Goal: Task Accomplishment & Management: Use online tool/utility

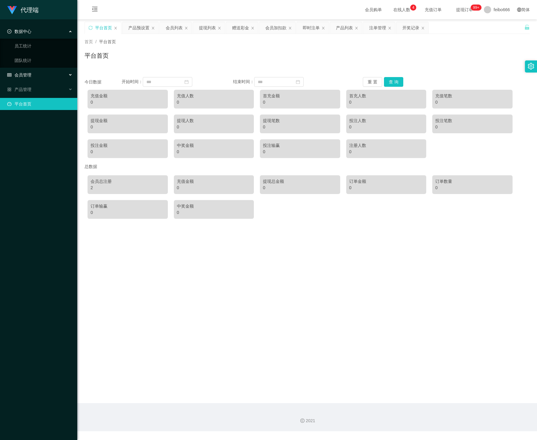
drag, startPoint x: 27, startPoint y: 69, endPoint x: 31, endPoint y: 75, distance: 6.5
click at [27, 70] on div "会员管理" at bounding box center [38, 75] width 77 height 12
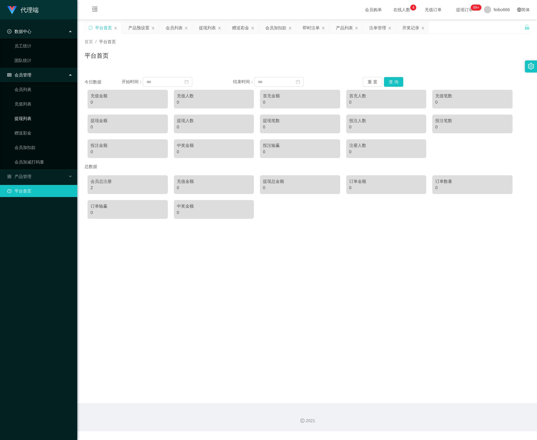
click at [37, 119] on link "提现列表" at bounding box center [43, 118] width 58 height 12
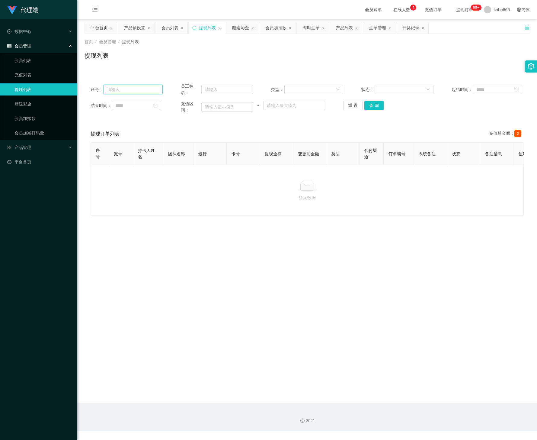
click at [148, 86] on input "text" at bounding box center [133, 90] width 59 height 10
paste input "weikiat862"
type input "weikiat862"
click at [377, 105] on button "查 询" at bounding box center [373, 106] width 19 height 10
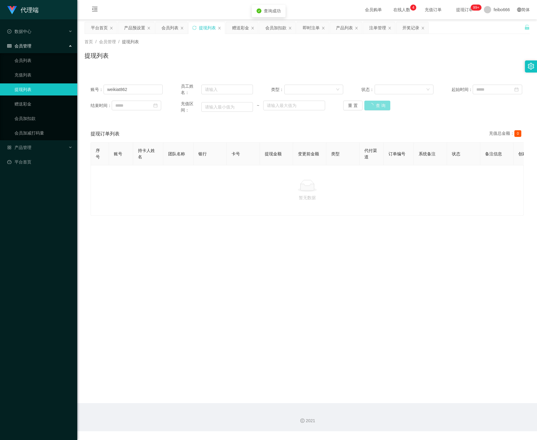
click at [377, 105] on button "查 询" at bounding box center [377, 106] width 26 height 10
click at [377, 105] on div "重 置 查 询" at bounding box center [379, 106] width 72 height 10
click at [377, 105] on button "查 询" at bounding box center [373, 106] width 19 height 10
click at [377, 105] on button "查 询" at bounding box center [377, 106] width 26 height 10
click at [377, 105] on div "重 置 查 询" at bounding box center [379, 106] width 72 height 10
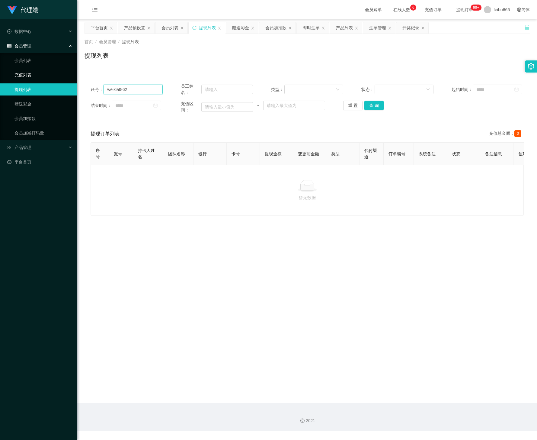
drag, startPoint x: 147, startPoint y: 89, endPoint x: 53, endPoint y: 78, distance: 95.1
click at [54, 78] on section "代理端 数据中心 员工统计 团队统计 会员管理 会员列表 充值列表 提现列表 赠送彩金 会员加扣款 会员加减打码量 产品管理 开奖记录 注单管理 产品列表 即…" at bounding box center [268, 215] width 537 height 431
type input "90144410"
click at [373, 107] on button "查 询" at bounding box center [373, 106] width 19 height 10
click at [375, 106] on button "查 询" at bounding box center [373, 106] width 19 height 10
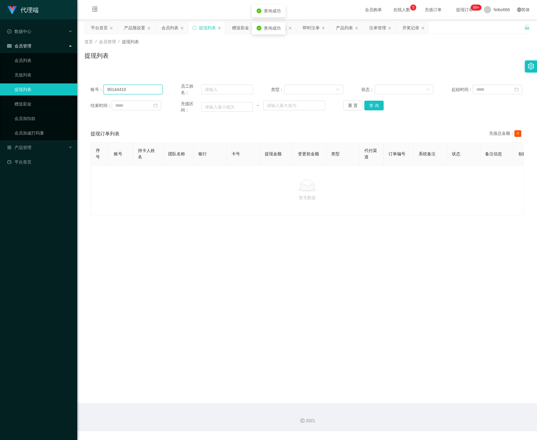
drag, startPoint x: 136, startPoint y: 88, endPoint x: 120, endPoint y: 91, distance: 16.0
click at [103, 88] on div "账号： 90144410" at bounding box center [127, 89] width 72 height 13
click at [337, 261] on main "关闭左侧 关闭右侧 关闭其它 刷新页面 平台首页 产品预设置 会员列表 提现列表 赠送彩金 会员加扣款 即时注单 产品列表 注单管理 开奖记录 首页 / 会员…" at bounding box center [307, 210] width 460 height 383
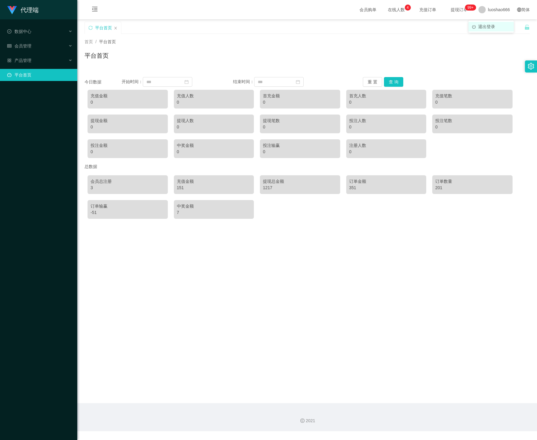
drag, startPoint x: 500, startPoint y: 13, endPoint x: 487, endPoint y: 27, distance: 19.5
click at [487, 27] on span "退出登录" at bounding box center [486, 26] width 17 height 5
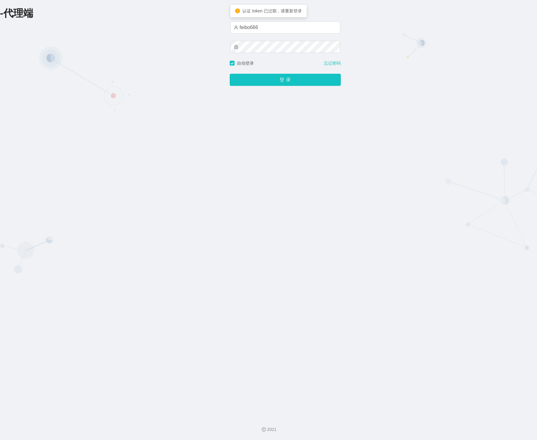
click at [65, 78] on div "-代理端 账户密码登录 feibo666 自动登录 忘记密码 登 录" at bounding box center [268, 206] width 537 height 412
drag, startPoint x: 218, startPoint y: 21, endPoint x: 117, endPoint y: 19, distance: 101.5
click at [101, 17] on div "-代理端 账户密码登录 feibo666 自动登录 忘记密码 登 录" at bounding box center [268, 206] width 537 height 412
paste input "xiaoyan"
type input "xiaoyan666"
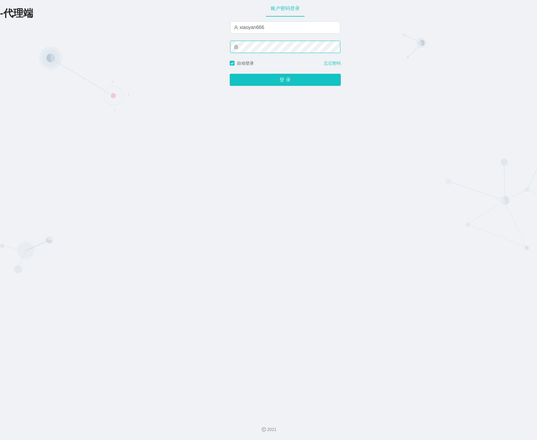
click at [162, 46] on div "-代理端 账户密码登录 xiaoyan666 自动登录 忘记密码 登 录" at bounding box center [268, 206] width 537 height 412
click at [230, 74] on button "登 录" at bounding box center [285, 80] width 111 height 12
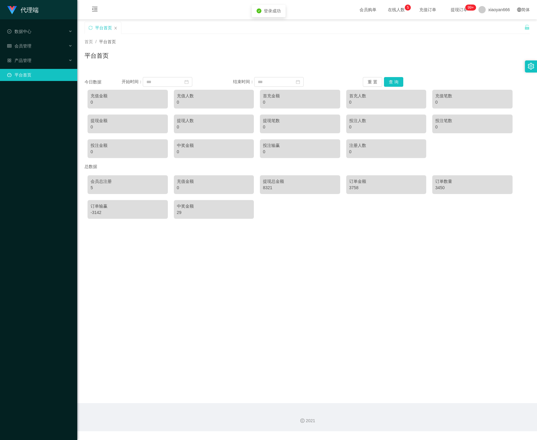
click at [165, 43] on div "首页 / 平台首页 /" at bounding box center [307, 42] width 445 height 6
click at [39, 40] on div "会员管理" at bounding box center [38, 46] width 77 height 12
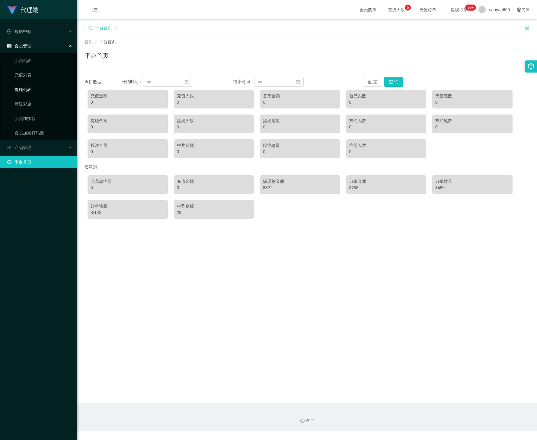
click at [36, 86] on link "提现列表" at bounding box center [43, 89] width 58 height 12
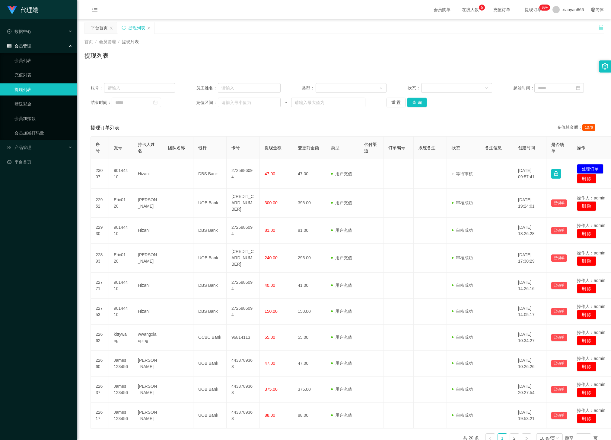
click at [172, 39] on div "首页 / 会员管理 / 提现列表 /" at bounding box center [345, 42] width 520 height 6
drag, startPoint x: 397, startPoint y: 60, endPoint x: 336, endPoint y: 86, distance: 66.3
click at [398, 60] on div "提现列表" at bounding box center [345, 58] width 520 height 14
click at [139, 86] on input "text" at bounding box center [139, 88] width 71 height 10
paste input "weikiat862"
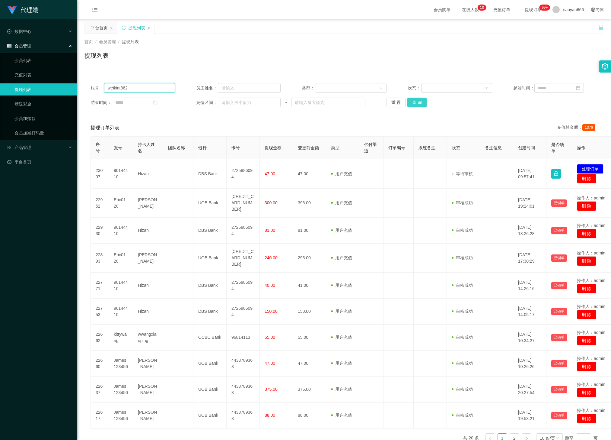
type input "weikiat862"
click at [417, 106] on button "查 询" at bounding box center [417, 103] width 19 height 10
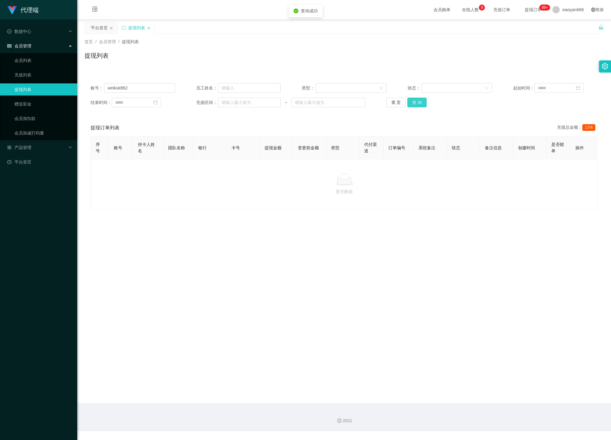
click at [411, 104] on button "查 询" at bounding box center [417, 103] width 19 height 10
click at [411, 104] on div "重 置 查 询" at bounding box center [429, 103] width 85 height 10
click at [411, 104] on button "查 询" at bounding box center [417, 103] width 19 height 10
click at [411, 104] on div "重 置 查 询" at bounding box center [429, 103] width 85 height 10
click at [422, 103] on button "查 询" at bounding box center [417, 103] width 19 height 10
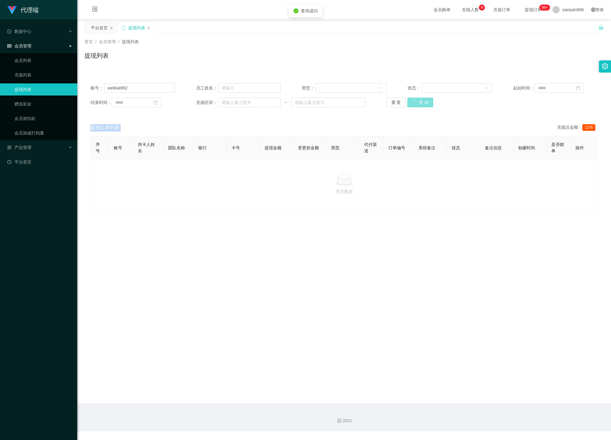
click at [422, 103] on button "查 询" at bounding box center [421, 103] width 26 height 10
click at [421, 35] on div "首页 / 会员管理 / 提现列表 / 提现列表" at bounding box center [344, 52] width 534 height 36
click at [53, 103] on link "赠送彩金" at bounding box center [43, 104] width 58 height 12
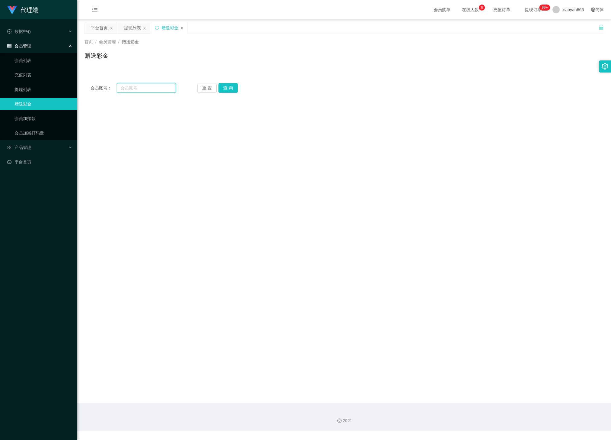
click at [155, 89] on input "text" at bounding box center [146, 88] width 59 height 10
paste input "weikiat862"
type input "weikiat862"
click at [233, 85] on button "查 询" at bounding box center [228, 88] width 19 height 10
click at [198, 179] on input "text" at bounding box center [219, 182] width 97 height 10
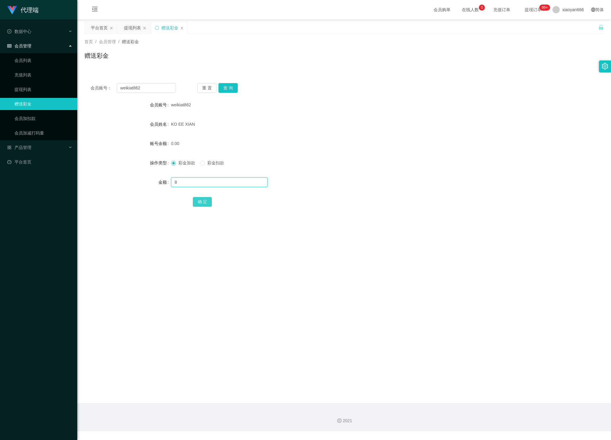
type input "8"
click at [208, 200] on button "确 定" at bounding box center [202, 202] width 19 height 10
click at [121, 208] on div "会员账号： weikiat862 重 置 查 询 会员账号 weikiat862 会员姓名 KO EE XIAN 账号余额 8.00 操作类型 彩金加款 彩金…" at bounding box center [345, 149] width 520 height 144
drag, startPoint x: 155, startPoint y: 88, endPoint x: 74, endPoint y: 92, distance: 80.7
click at [75, 91] on section "代理端 数据中心 会员管理 会员列表 充值列表 提现列表 赠送彩金 会员加扣款 会员加减打码量 产品管理 平台首页 保存配置 重置配置 整体风格设置 主题色 …" at bounding box center [305, 215] width 611 height 431
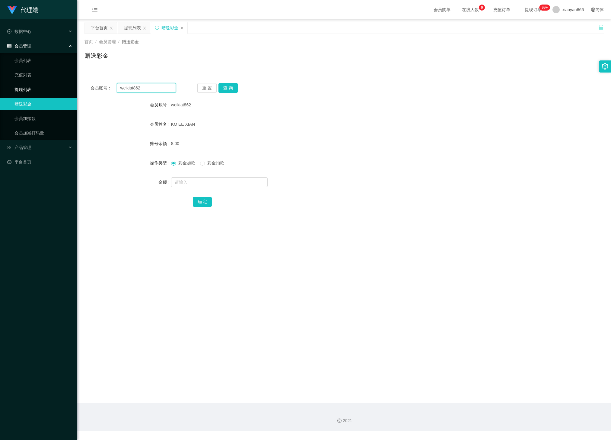
paste input "90144410"
type input "90144410"
click at [223, 85] on button "查 询" at bounding box center [228, 88] width 19 height 10
click at [191, 181] on input "text" at bounding box center [219, 182] width 97 height 10
type input "8"
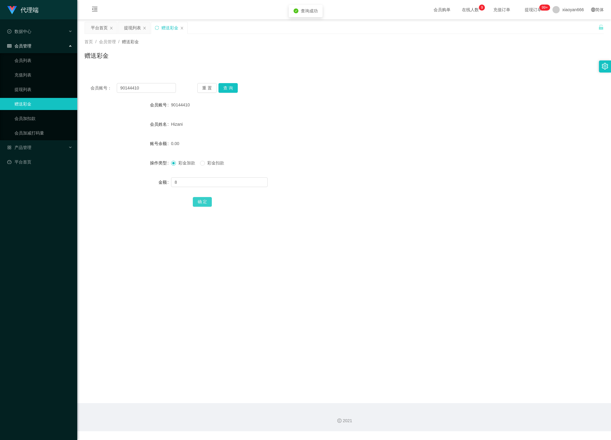
click at [209, 199] on button "确 定" at bounding box center [202, 202] width 19 height 10
drag, startPoint x: 268, startPoint y: 113, endPoint x: 342, endPoint y: 52, distance: 96.8
click at [268, 113] on form "会员账号 90144410 会员姓名 Hizani 账号余额 8.00 操作类型 彩金加款 彩金扣款 金额 确 定" at bounding box center [345, 153] width 520 height 109
click at [37, 87] on link "提现列表" at bounding box center [43, 89] width 58 height 12
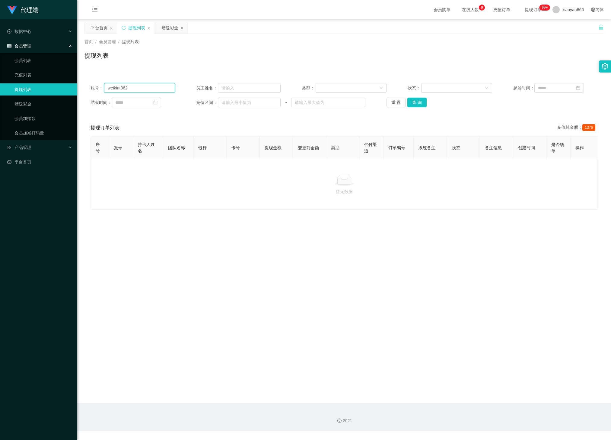
click at [162, 86] on input "weikiat862" at bounding box center [139, 88] width 71 height 10
drag, startPoint x: 161, startPoint y: 88, endPoint x: -26, endPoint y: 97, distance: 187.4
click at [0, 97] on html "代理端 数据中心 会员管理 会员列表 充值列表 提现列表 赠送彩金 会员加扣款 会员加减打码量 产品管理 平台首页 保存配置 重置配置 整体风格设置 主题色 …" at bounding box center [305, 220] width 611 height 440
paste input "90144410"
type input "90144410"
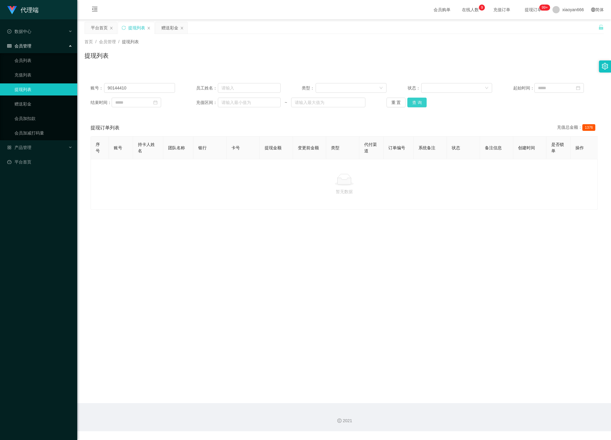
click at [418, 100] on button "查 询" at bounding box center [417, 103] width 19 height 10
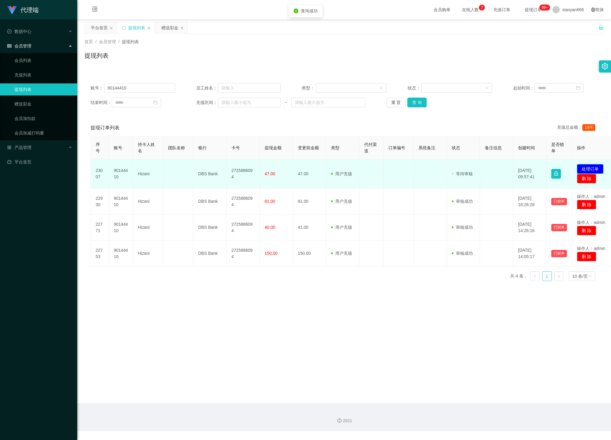
click at [537, 168] on button "处理订单" at bounding box center [590, 169] width 27 height 10
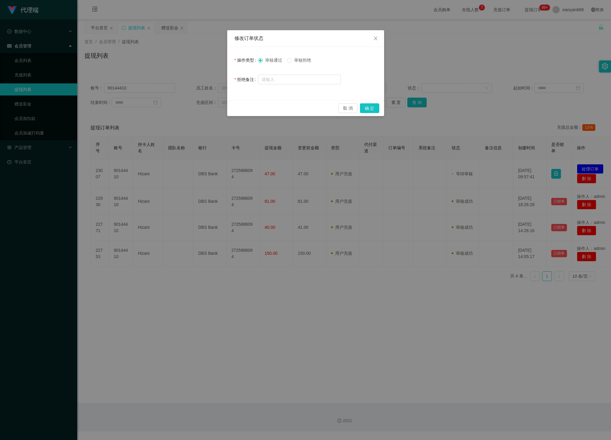
click at [298, 63] on span "审核拒绝" at bounding box center [303, 60] width 22 height 5
click at [297, 82] on input "text" at bounding box center [299, 80] width 83 height 10
click at [280, 76] on input "text" at bounding box center [299, 80] width 83 height 10
paste input "系统检测到您还没有参与【限时数据单】活动，"
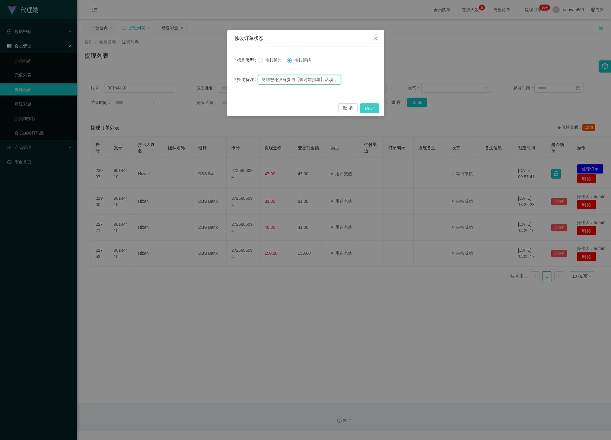
type input "系统检测到您还没有参与【限时数据单】活动，"
click at [370, 110] on button "确 定" at bounding box center [369, 108] width 19 height 10
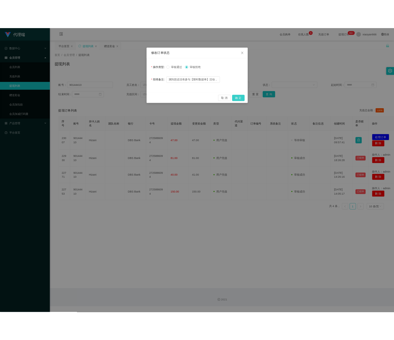
scroll to position [0, 0]
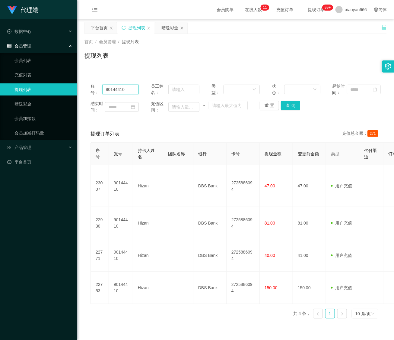
drag, startPoint x: 122, startPoint y: 90, endPoint x: 62, endPoint y: 88, distance: 60.4
click at [66, 85] on section "代理端 数据中心 会员管理 会员列表 充值列表 提现列表 赠送彩金 会员加扣款 会员加减打码量 产品管理 平台首页 保存配置 重置配置 整体风格设置 主题色 …" at bounding box center [197, 215] width 394 height 431
paste input "weikiat862"
click at [295, 105] on button "查 询" at bounding box center [290, 106] width 19 height 10
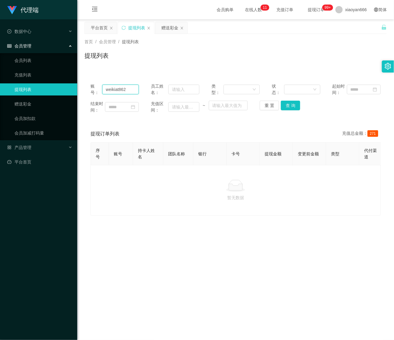
drag, startPoint x: 131, startPoint y: 91, endPoint x: 32, endPoint y: 90, distance: 99.6
click at [28, 85] on section "代理端 数据中心 会员管理 会员列表 充值列表 提现列表 赠送彩金 会员加扣款 会员加减打码量 产品管理 平台首页 保存配置 重置配置 整体风格设置 主题色 …" at bounding box center [197, 215] width 394 height 431
paste input "🔔 薪资提醒：您的订阅任务薪资已发放至【工作台账户】。 💰 积分累计满 80 即可提现（1积分 = S$1），请及时查收。 👉 点击进入查看：【@Workbe…"
type input "🔔 薪资提醒：您的订阅任务薪资已发放至【工作台账户】。 💰 积分累计满 80 即可提现（1积分 = S$1），请及时查收。 👉 点击进入查看：【@Workbe…"
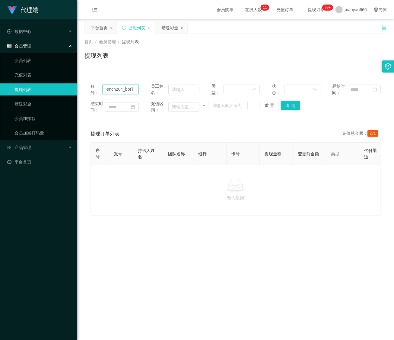
scroll to position [0, 0]
drag, startPoint x: 133, startPoint y: 89, endPoint x: -57, endPoint y: 95, distance: 190.0
click at [0, 95] on html "代理端 数据中心 会员管理 会员列表 充值列表 提现列表 赠送彩金 会员加扣款 会员加减打码量 产品管理 平台首页 保存配置 重置配置 整体风格设置 主题色 …" at bounding box center [197, 170] width 394 height 340
click at [123, 200] on div "暂无数据" at bounding box center [236, 190] width 280 height 21
click at [166, 28] on div "赠送彩金" at bounding box center [170, 27] width 17 height 11
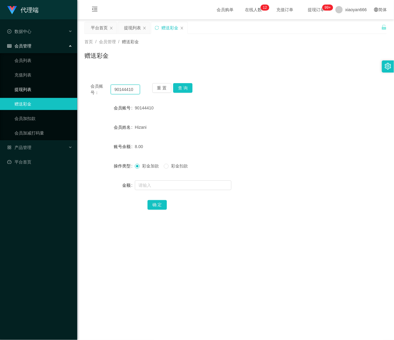
drag, startPoint x: 135, startPoint y: 92, endPoint x: 38, endPoint y: 85, distance: 97.1
click at [38, 85] on section "代理端 数据中心 会员管理 会员列表 充值列表 提现列表 赠送彩金 会员加扣款 会员加减打码量 产品管理 平台首页 保存配置 重置配置 整体风格设置 主题色 …" at bounding box center [197, 215] width 394 height 431
paste input "weikiat862"
type input "weikiat862"
click at [178, 87] on button "查 询" at bounding box center [182, 88] width 19 height 10
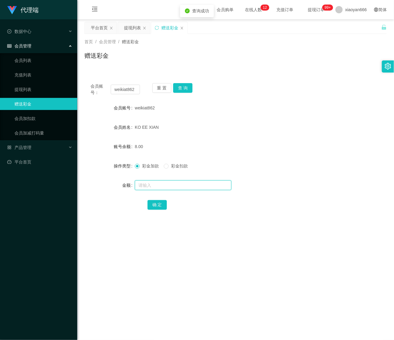
click at [167, 186] on input "text" at bounding box center [183, 185] width 97 height 10
type input "16"
click at [159, 207] on button "确 定" at bounding box center [157, 205] width 19 height 10
click at [278, 129] on div "KO EE XIAN" at bounding box center [223, 127] width 177 height 12
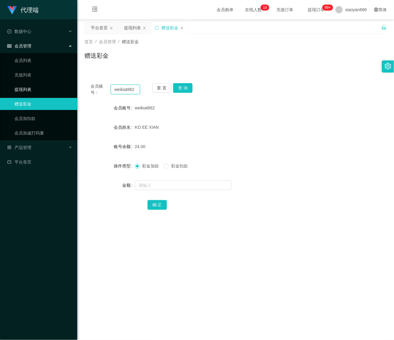
drag, startPoint x: 135, startPoint y: 89, endPoint x: 69, endPoint y: 90, distance: 66.1
click at [69, 90] on section "代理端 数据中心 会员管理 会员列表 充值列表 提现列表 赠送彩金 会员加扣款 会员加减打码量 产品管理 平台首页 保存配置 重置配置 整体风格设置 主题色 …" at bounding box center [197, 215] width 394 height 431
paste input "6593793129"
drag, startPoint x: 184, startPoint y: 91, endPoint x: 180, endPoint y: 90, distance: 4.2
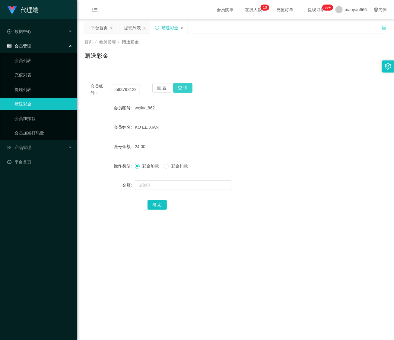
click at [184, 91] on button "查 询" at bounding box center [182, 88] width 19 height 10
drag, startPoint x: 248, startPoint y: 54, endPoint x: 175, endPoint y: 70, distance: 75.0
click at [248, 54] on div "赠送彩金" at bounding box center [236, 58] width 303 height 14
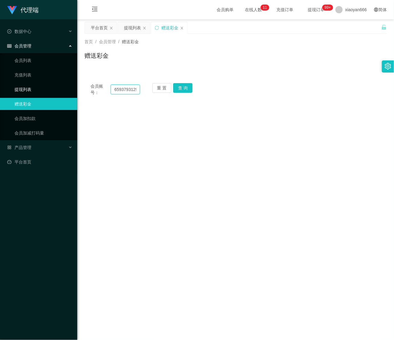
drag, startPoint x: 135, startPoint y: 89, endPoint x: 59, endPoint y: 89, distance: 76.4
click at [59, 89] on section "代理端 数据中心 会员管理 会员列表 充值列表 提现列表 赠送彩金 会员加扣款 会员加减打码量 产品管理 平台首页 保存配置 重置配置 整体风格设置 主题色 …" at bounding box center [197, 215] width 394 height 431
paste input "weikiat86"
type input "weikiat8629"
click at [191, 84] on button "查 询" at bounding box center [182, 88] width 19 height 10
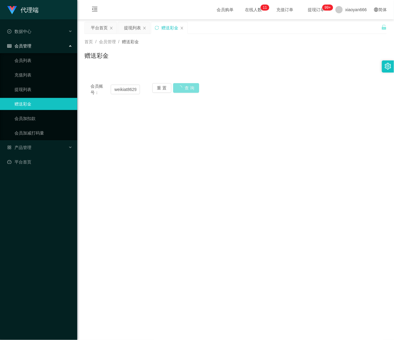
click at [191, 85] on button "查 询" at bounding box center [186, 88] width 26 height 10
drag, startPoint x: 136, startPoint y: 92, endPoint x: 75, endPoint y: 89, distance: 61.7
click at [75, 89] on section "代理端 数据中心 会员管理 会员列表 充值列表 提现列表 赠送彩金 会员加扣款 会员加减打码量 产品管理 平台首页 保存配置 重置配置 整体风格设置 主题色 …" at bounding box center [197, 215] width 394 height 431
drag, startPoint x: 243, startPoint y: 67, endPoint x: 139, endPoint y: 95, distance: 107.8
click at [234, 70] on div "首页 / 会员管理 / 赠送彩金 / 赠送彩金 会员账号： 重 置 查 询 会员账号 weikiat862 会员姓名 KO EE XIAN 账号余额 24.0…" at bounding box center [236, 68] width 303 height 68
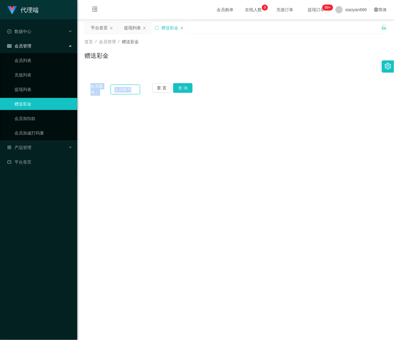
click at [131, 90] on input "text" at bounding box center [125, 90] width 29 height 10
paste input "weikiat862"
type input "weikiat862"
click at [178, 89] on button "查 询" at bounding box center [182, 88] width 19 height 10
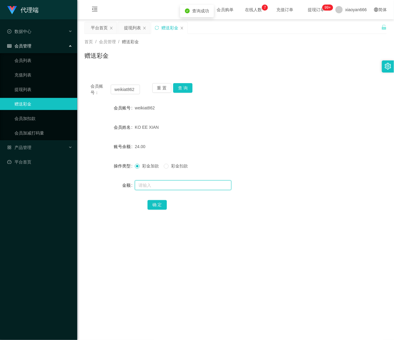
click at [161, 184] on input "text" at bounding box center [183, 185] width 97 height 10
click at [255, 132] on div "KO EE XIAN" at bounding box center [223, 127] width 177 height 12
click at [154, 186] on input "text" at bounding box center [183, 185] width 97 height 10
type input "8"
drag, startPoint x: 153, startPoint y: 205, endPoint x: 148, endPoint y: 204, distance: 5.2
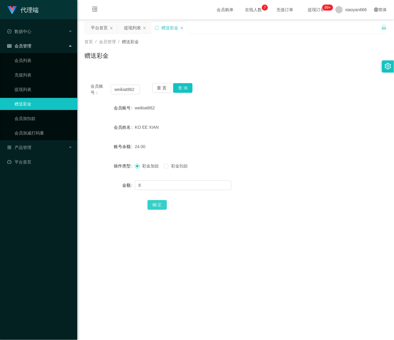
click at [153, 205] on button "确 定" at bounding box center [157, 205] width 19 height 10
drag, startPoint x: 135, startPoint y: 90, endPoint x: 69, endPoint y: 94, distance: 66.6
click at [69, 92] on section "代理端 数据中心 会员管理 会员列表 充值列表 提现列表 赠送彩金 会员加扣款 会员加减打码量 产品管理 平台首页 保存配置 重置配置 整体风格设置 主题色 …" at bounding box center [197, 215] width 394 height 431
paste input "sskk1122"
type input "sskk1122"
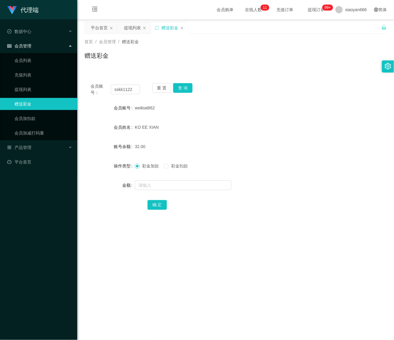
click at [186, 94] on div "重 置 查 询" at bounding box center [177, 89] width 50 height 13
click at [185, 91] on button "查 询" at bounding box center [182, 88] width 19 height 10
click at [153, 183] on input "text" at bounding box center [183, 185] width 97 height 10
type input "8"
click at [155, 204] on button "确 定" at bounding box center [157, 205] width 19 height 10
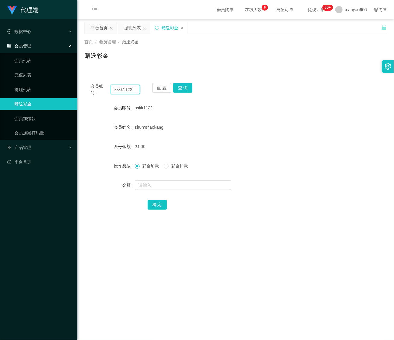
drag, startPoint x: 135, startPoint y: 91, endPoint x: 85, endPoint y: 91, distance: 49.5
click at [85, 91] on div "会员账号： sskk1122 重 置 查 询" at bounding box center [236, 89] width 303 height 13
paste input "weikiat86"
type input "weikiat862"
click at [181, 92] on div "重 置 查 询" at bounding box center [177, 89] width 50 height 13
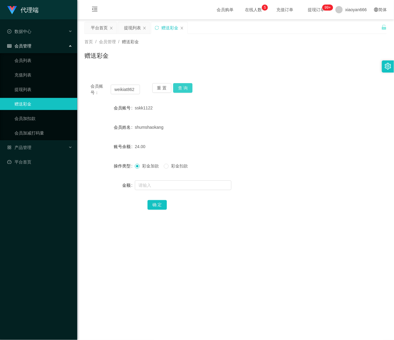
click at [181, 88] on button "查 询" at bounding box center [182, 88] width 19 height 10
click at [162, 185] on input "text" at bounding box center [183, 185] width 97 height 10
type input "8"
click at [161, 207] on button "确 定" at bounding box center [157, 205] width 19 height 10
drag, startPoint x: 136, startPoint y: 88, endPoint x: 81, endPoint y: 83, distance: 55.2
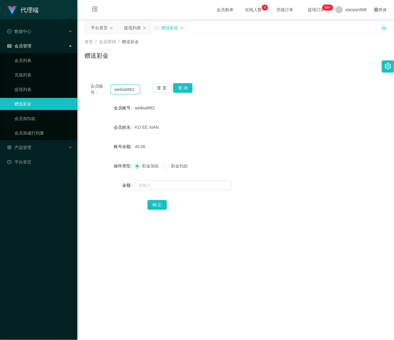
click at [82, 83] on main "关闭左侧 关闭右侧 关闭其它 刷新页面 平台首页 提现列表 赠送彩金 首页 / 会员管理 / 赠送彩金 / 赠送彩金 会员账号： weikiat862 重 置…" at bounding box center [235, 210] width 317 height 383
paste input "sskk112"
type input "sskk1122"
click at [185, 90] on button "查 询" at bounding box center [182, 88] width 19 height 10
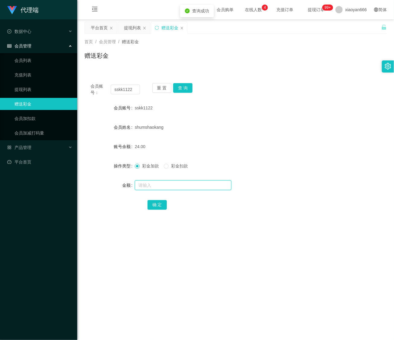
click at [161, 183] on input "text" at bounding box center [183, 185] width 97 height 10
type input "8"
click at [150, 200] on button "确 定" at bounding box center [157, 205] width 19 height 10
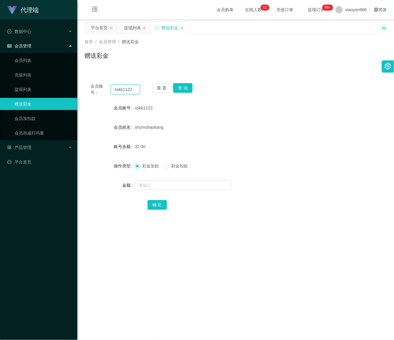
drag, startPoint x: 134, startPoint y: 89, endPoint x: 123, endPoint y: 96, distance: 13.7
click at [96, 91] on div "会员账号： sskk1122" at bounding box center [116, 89] width 50 height 13
paste input "84213785"
click at [182, 90] on button "查 询" at bounding box center [182, 88] width 19 height 10
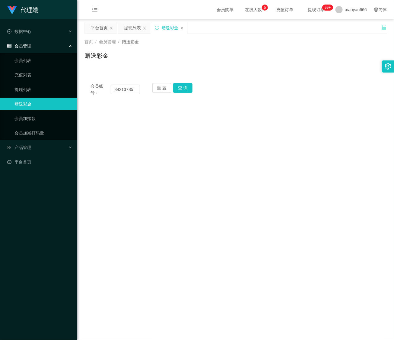
drag, startPoint x: 240, startPoint y: 155, endPoint x: 305, endPoint y: 59, distance: 115.8
click at [240, 155] on main "关闭左侧 关闭右侧 关闭其它 刷新页面 平台首页 提现列表 赠送彩金 首页 / 会员管理 / 赠送彩金 / 赠送彩金 会员账号： 84213785 重 置 查…" at bounding box center [235, 210] width 317 height 383
click at [134, 88] on input "84213785" at bounding box center [125, 90] width 29 height 10
drag, startPoint x: 136, startPoint y: 89, endPoint x: 96, endPoint y: 90, distance: 39.9
click at [96, 90] on div "会员账号： 84213785" at bounding box center [116, 89] width 50 height 13
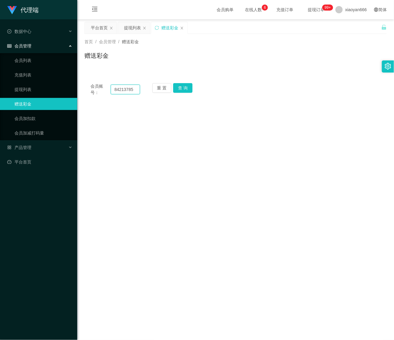
paste input "Eric0120"
type input "Eric0120"
drag, startPoint x: 181, startPoint y: 87, endPoint x: 181, endPoint y: 91, distance: 3.3
click at [181, 87] on button "查 询" at bounding box center [182, 88] width 19 height 10
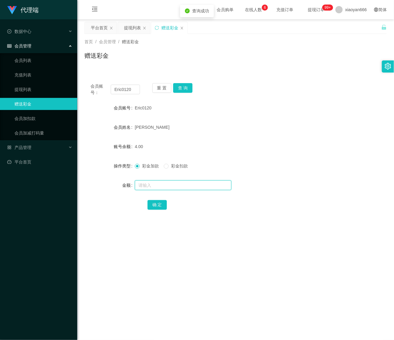
click at [162, 186] on input "text" at bounding box center [183, 185] width 97 height 10
type input "16"
click at [148, 201] on button "确 定" at bounding box center [157, 205] width 19 height 10
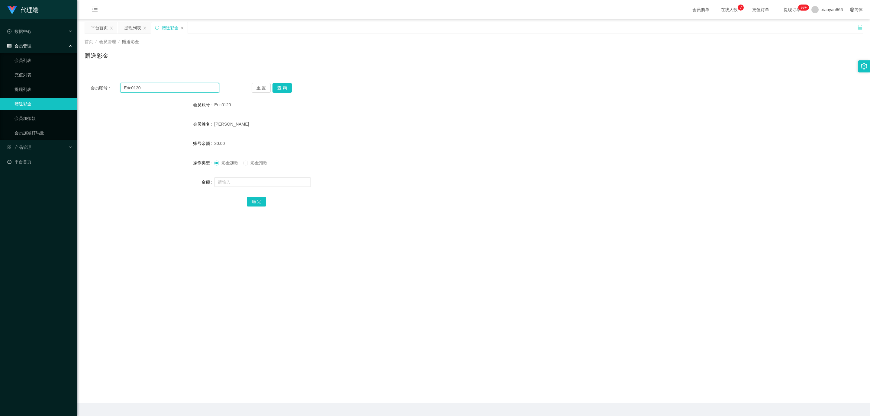
drag, startPoint x: 185, startPoint y: 91, endPoint x: 178, endPoint y: 90, distance: 7.3
click at [184, 91] on input "Eric0120" at bounding box center [169, 88] width 99 height 10
drag, startPoint x: 178, startPoint y: 90, endPoint x: 149, endPoint y: 93, distance: 29.1
click at [149, 92] on input "Eric0120" at bounding box center [169, 88] width 99 height 10
drag, startPoint x: 150, startPoint y: 87, endPoint x: 96, endPoint y: 80, distance: 54.2
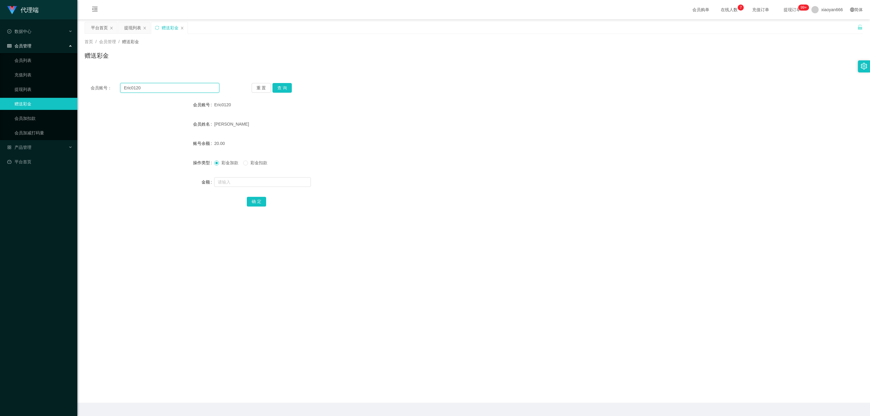
click at [96, 80] on div "会员账号： Eric0120 重 置 查 询 会员账号 Eric0120 会员姓名 Eric Ng Guo Quan 账号余额 20.00 操作类型 彩金加款…" at bounding box center [474, 149] width 778 height 144
paste input "84213785"
click at [290, 89] on button "查 询" at bounding box center [281, 88] width 19 height 10
click at [289, 88] on button "查 询" at bounding box center [281, 88] width 19 height 10
drag, startPoint x: 136, startPoint y: 82, endPoint x: 97, endPoint y: 82, distance: 38.6
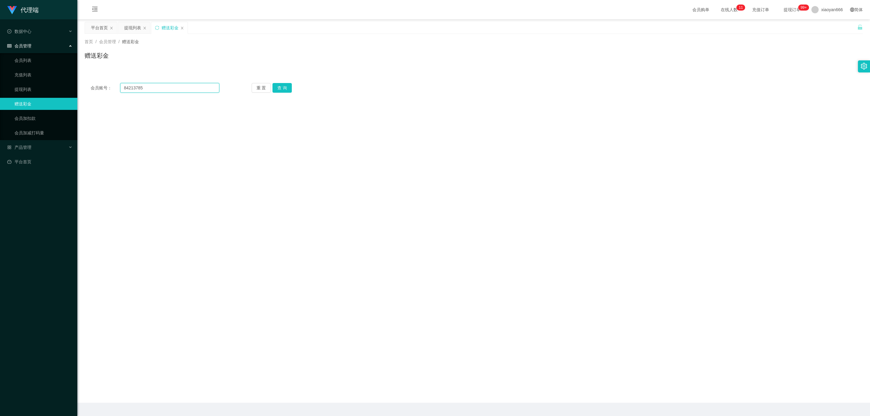
click at [97, 82] on div "会员账号： 84213785 重 置 查 询 会员账号 Eric0120 会员姓名 Eric Ng Guo Quan 账号余额 20.00 操作类型 彩金加款…" at bounding box center [474, 88] width 778 height 22
paste input "Eric0120"
type input "Eric0120"
click at [287, 88] on button "查 询" at bounding box center [281, 88] width 19 height 10
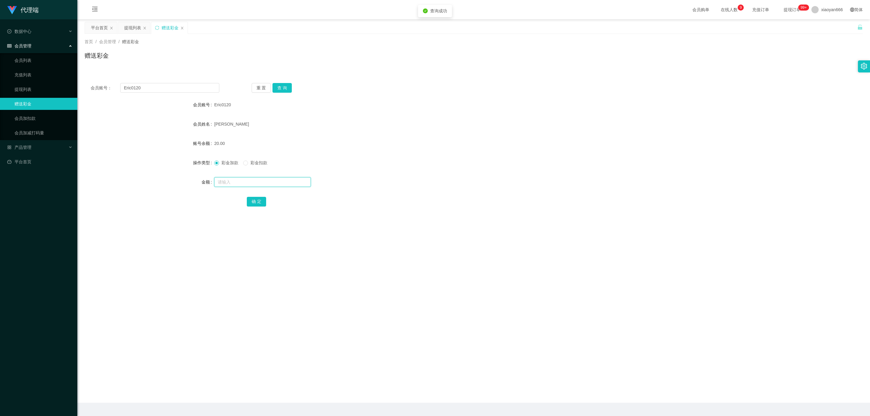
click at [234, 181] on input "text" at bounding box center [262, 182] width 97 height 10
type input "8"
click at [252, 198] on button "确 定" at bounding box center [256, 202] width 19 height 10
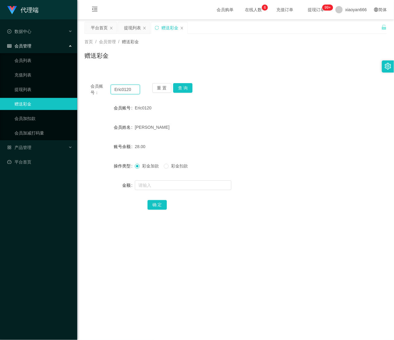
drag, startPoint x: 135, startPoint y: 90, endPoint x: 89, endPoint y: 88, distance: 45.9
click at [89, 88] on div "会员账号： Eric0120 重 置 查 询" at bounding box center [236, 89] width 303 height 13
paste input "sskk1122"
type input "sskk1122"
click at [182, 89] on button "查 询" at bounding box center [182, 88] width 19 height 10
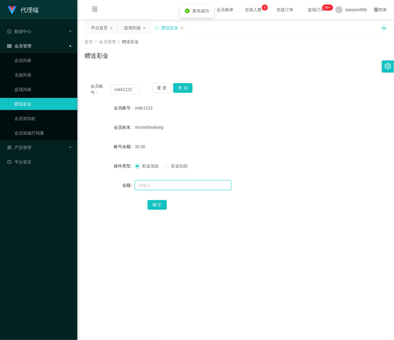
click at [161, 188] on input "text" at bounding box center [183, 185] width 97 height 10
type input "16"
drag, startPoint x: 157, startPoint y: 201, endPoint x: 204, endPoint y: 146, distance: 72.6
click at [157, 201] on button "确 定" at bounding box center [157, 205] width 19 height 10
